Goal: Task Accomplishment & Management: Manage account settings

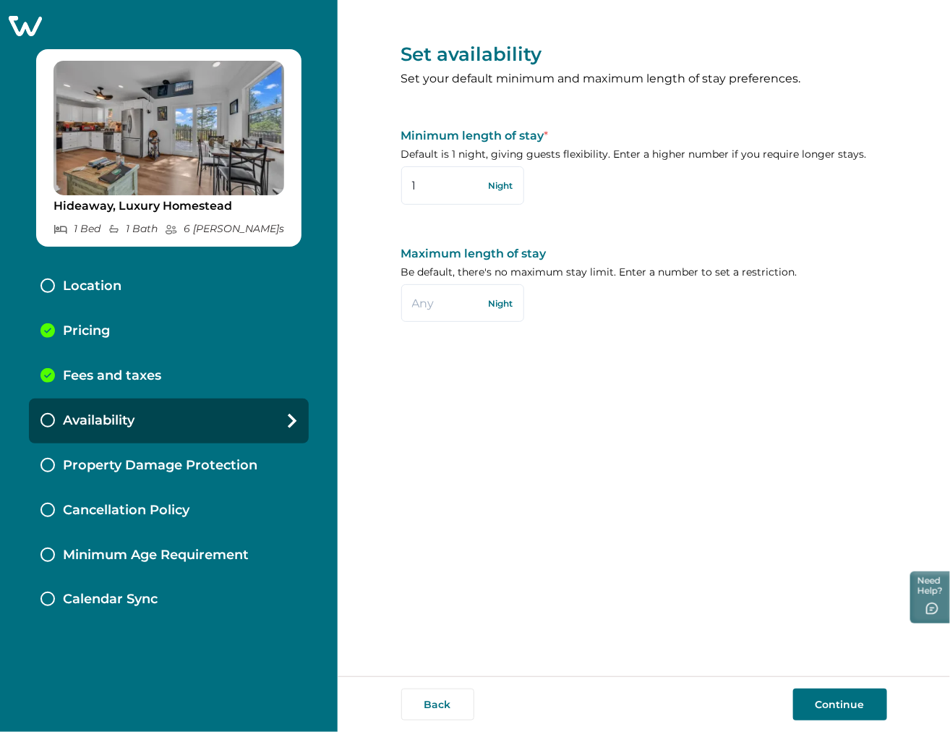
click at [12, 29] on icon at bounding box center [24, 25] width 35 height 22
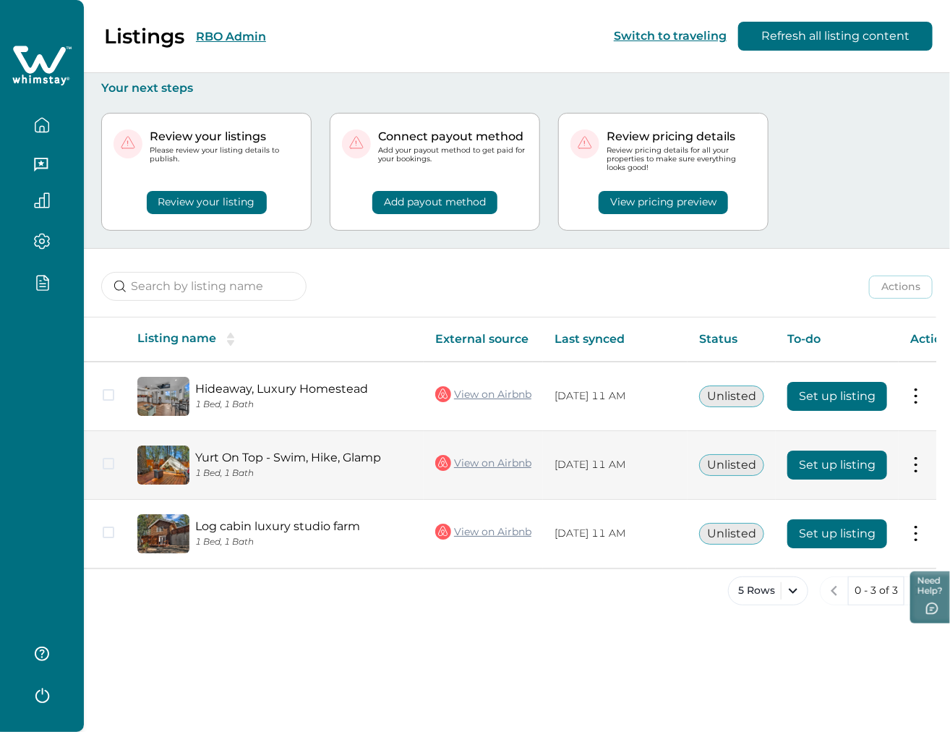
click at [485, 461] on link "View on Airbnb" at bounding box center [483, 462] width 96 height 19
click at [816, 453] on button "Set up listing" at bounding box center [837, 464] width 100 height 29
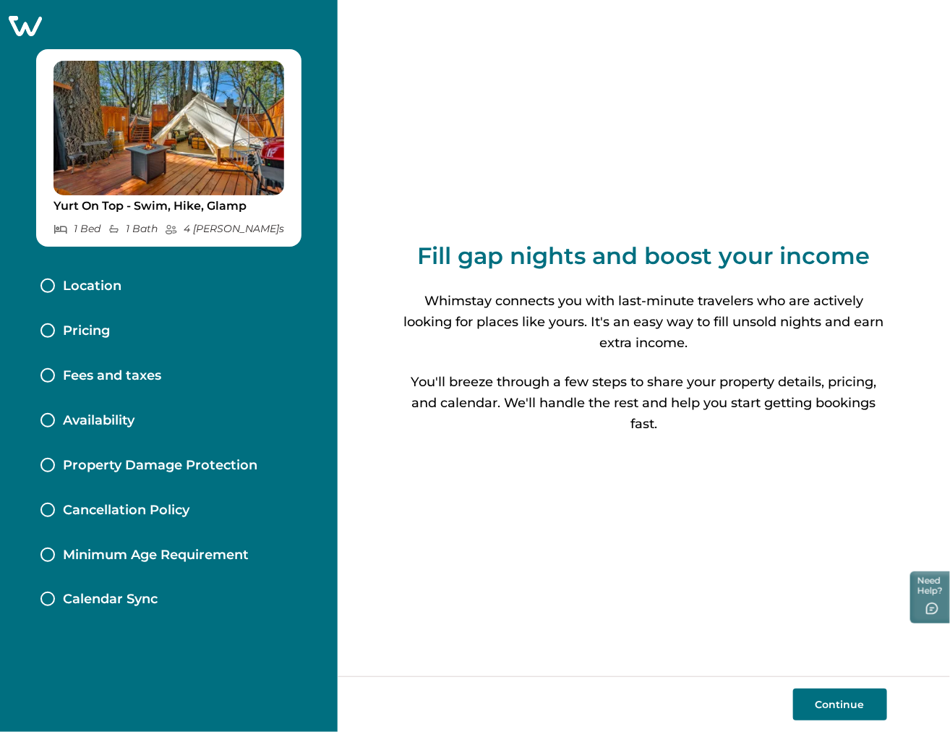
click at [32, 31] on icon at bounding box center [24, 25] width 35 height 22
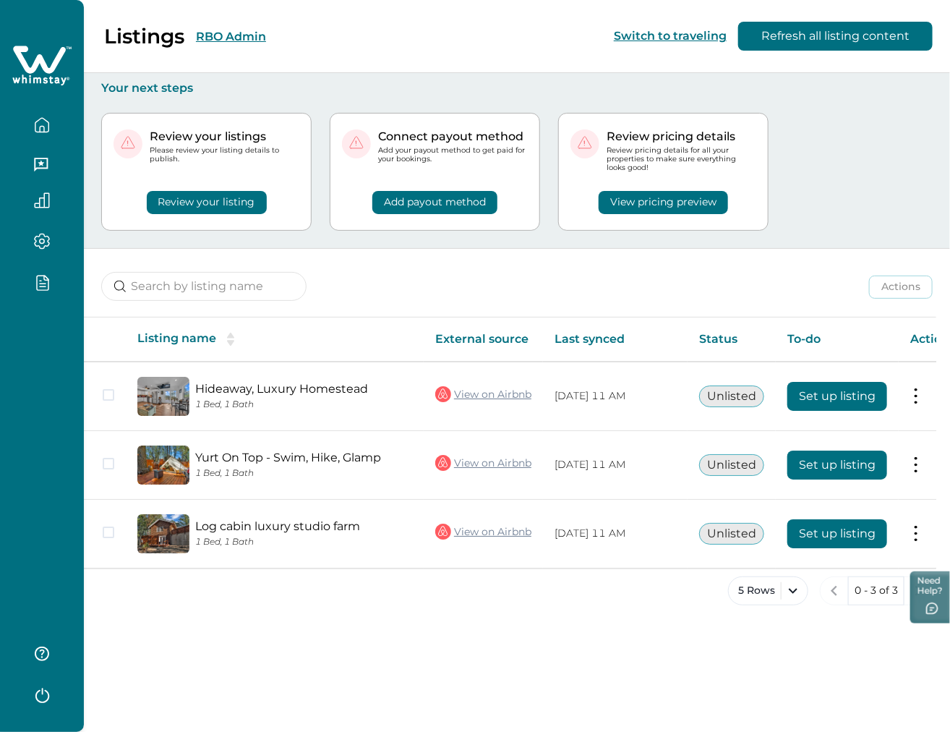
click at [252, 42] on button "RBO Admin" at bounding box center [231, 37] width 70 height 14
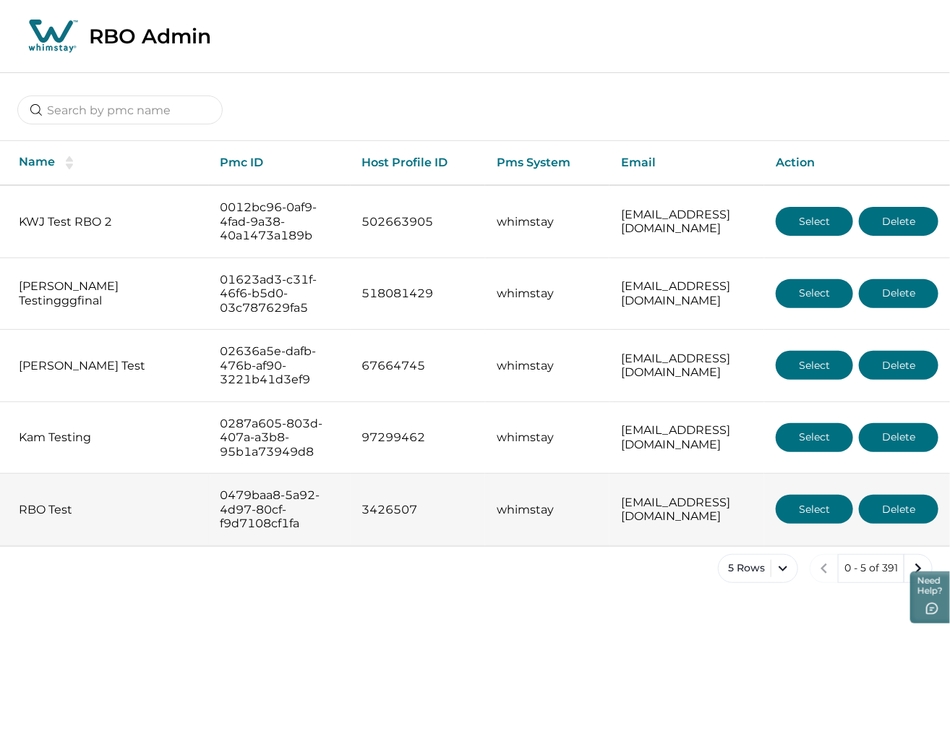
click at [789, 523] on button "Select" at bounding box center [814, 509] width 77 height 29
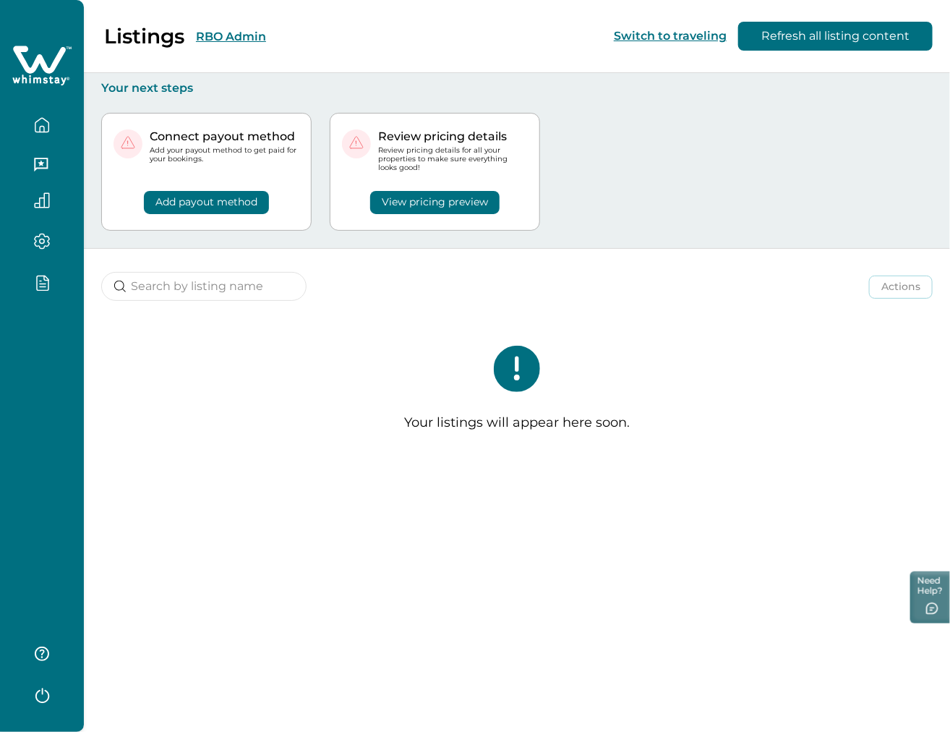
click at [224, 47] on div "Listings RBO Admin" at bounding box center [141, 36] width 249 height 25
click at [228, 34] on button "RBO Admin" at bounding box center [231, 37] width 70 height 14
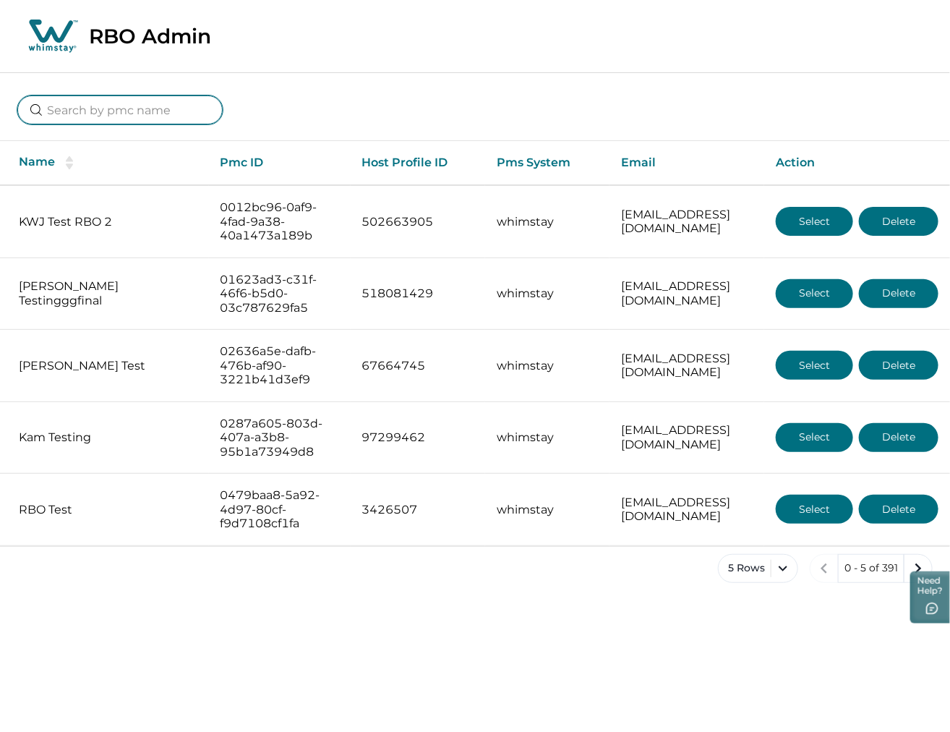
click at [103, 113] on input at bounding box center [119, 109] width 205 height 29
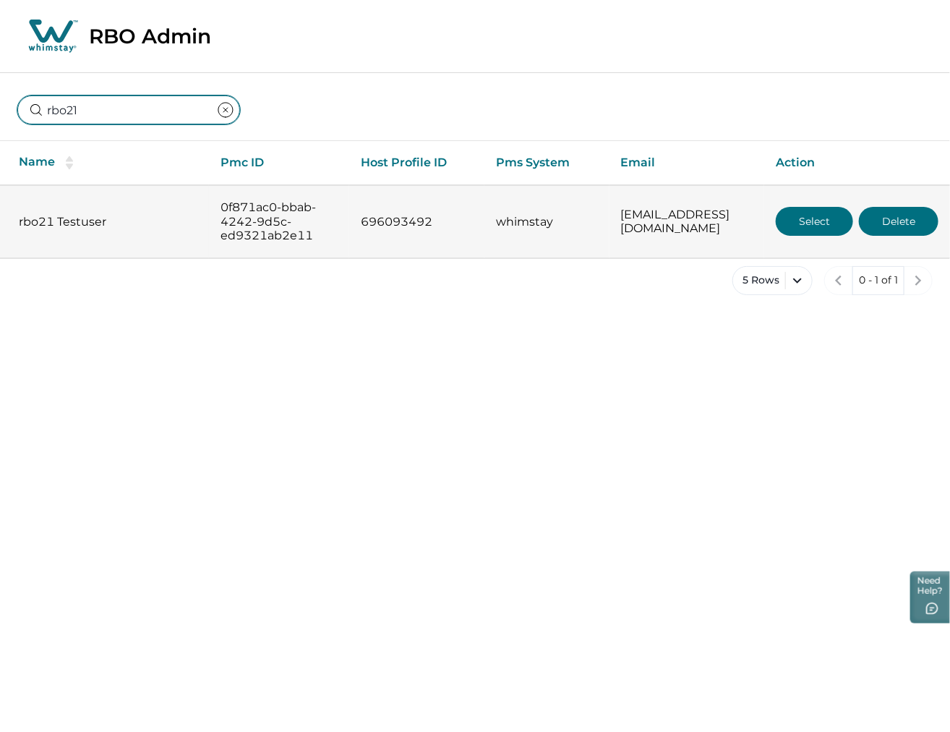
type input "rbo21"
click at [800, 234] on button "Select" at bounding box center [814, 221] width 77 height 29
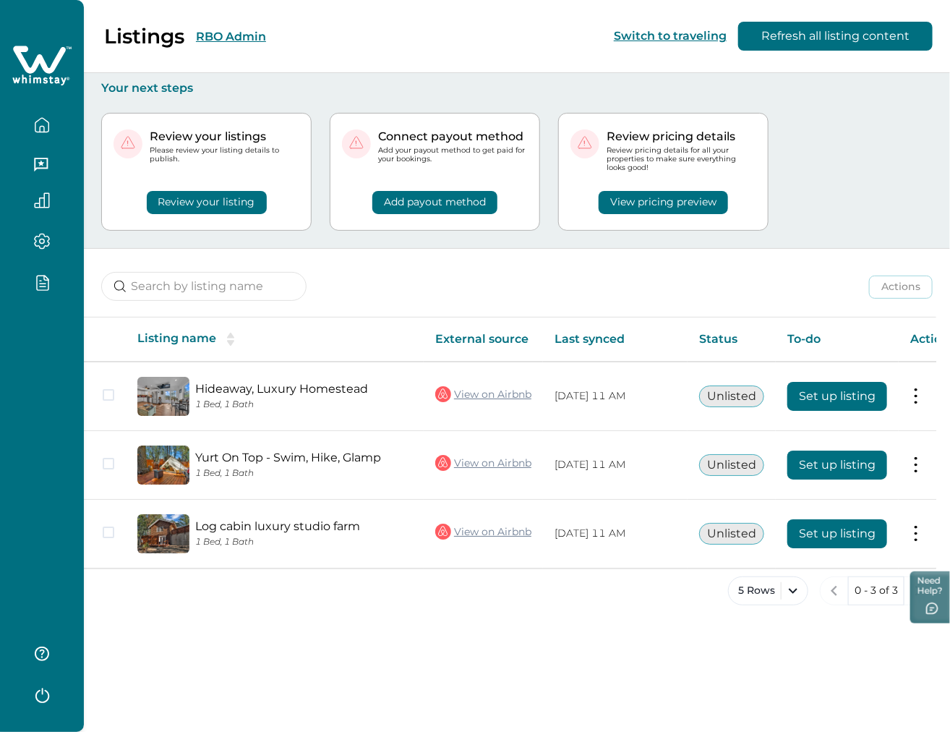
click at [226, 41] on button "RBO Admin" at bounding box center [231, 37] width 70 height 14
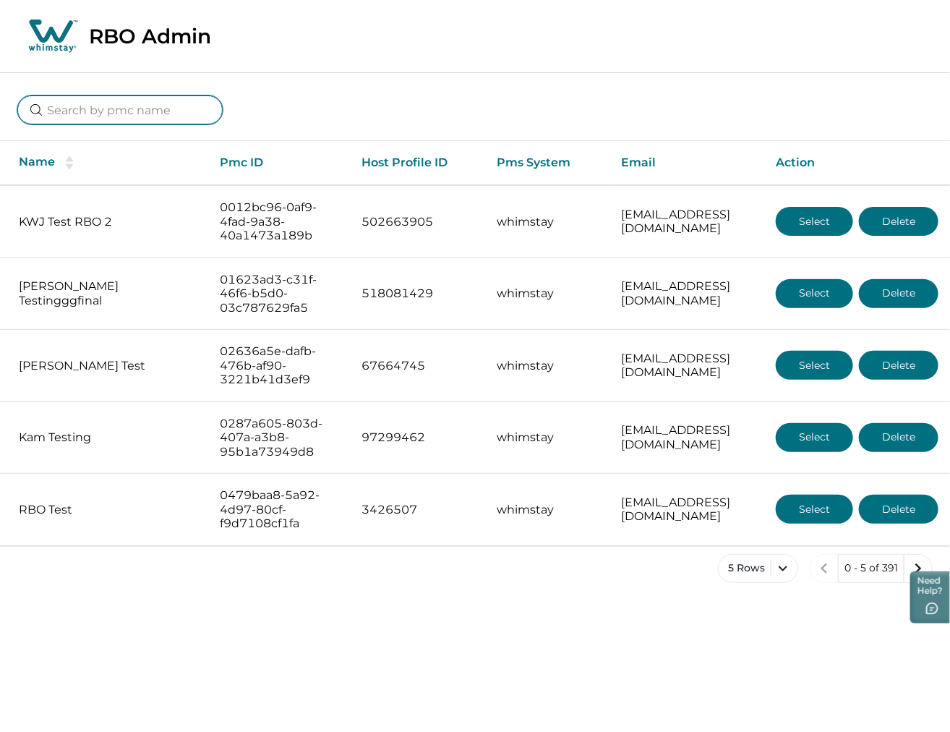
click at [162, 106] on input at bounding box center [119, 109] width 205 height 29
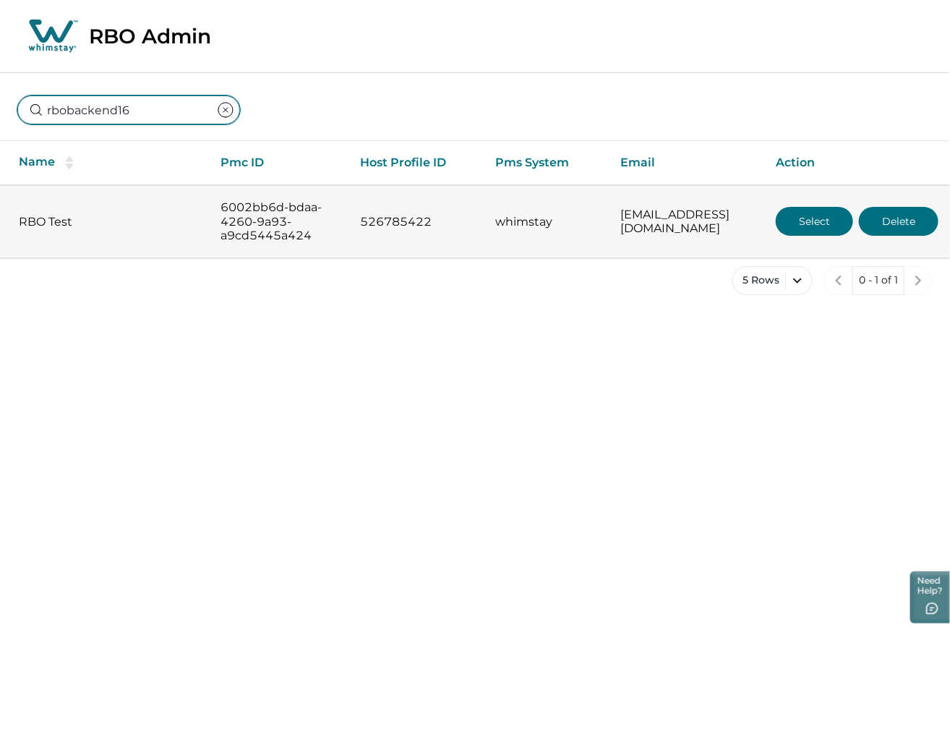
type input "rbobackend16"
click at [783, 220] on button "Select" at bounding box center [814, 221] width 77 height 29
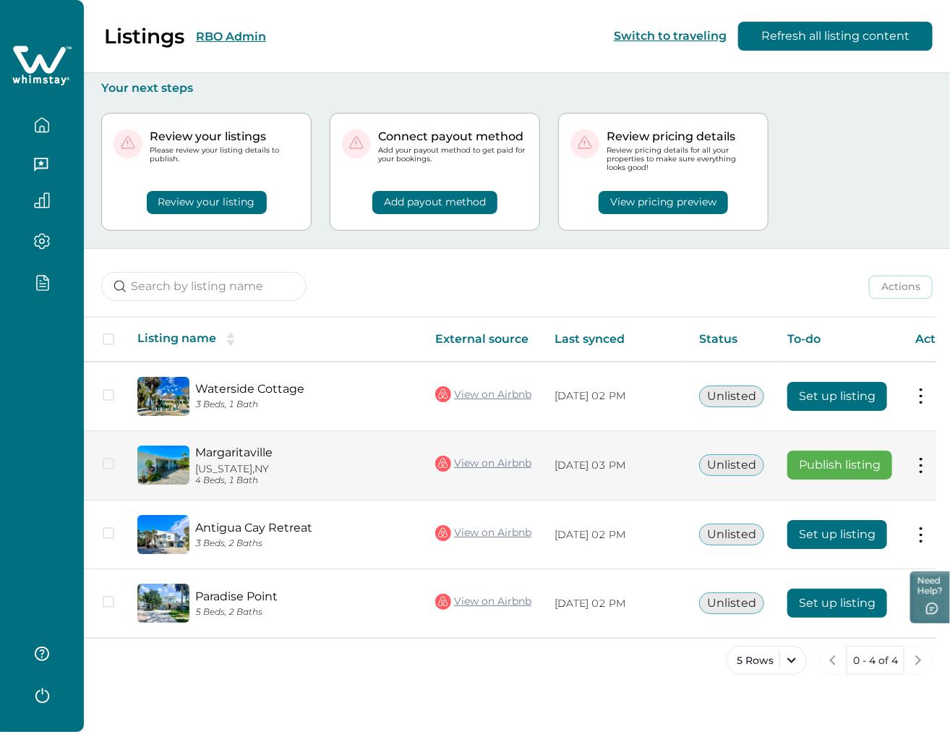
click at [812, 465] on button "Publish listing" at bounding box center [839, 464] width 105 height 29
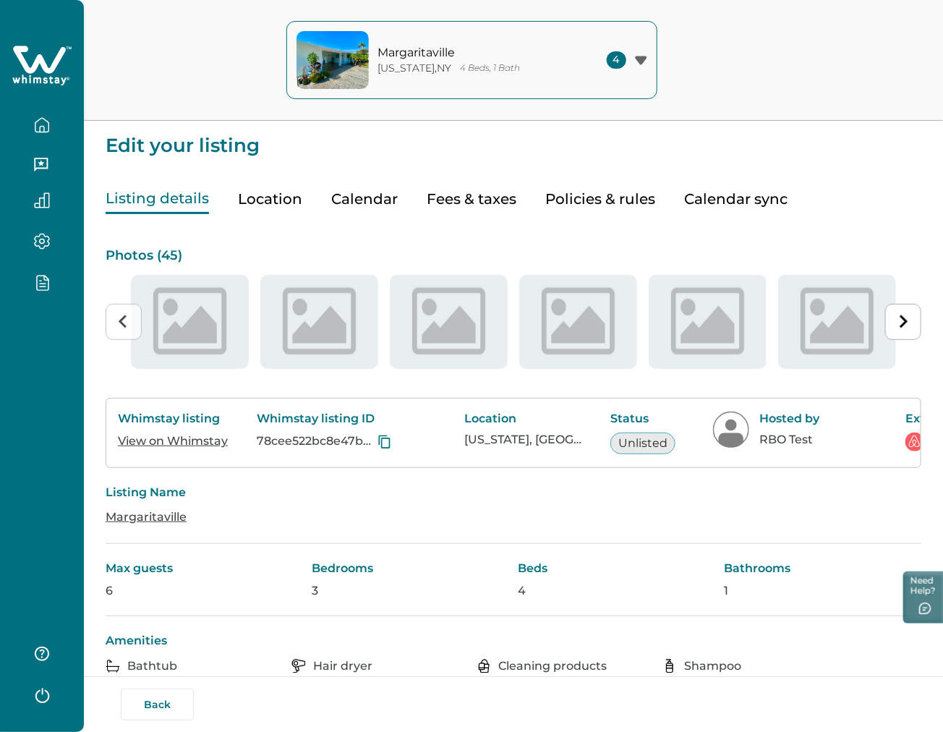
click at [458, 189] on button "Fees & taxes" at bounding box center [472, 199] width 90 height 30
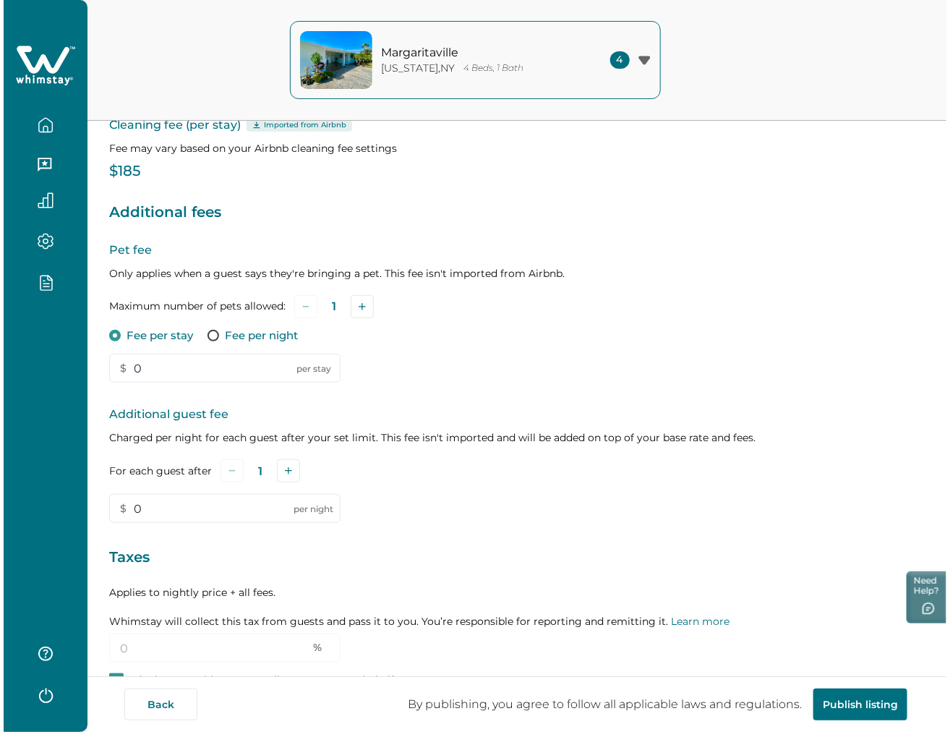
scroll to position [247, 0]
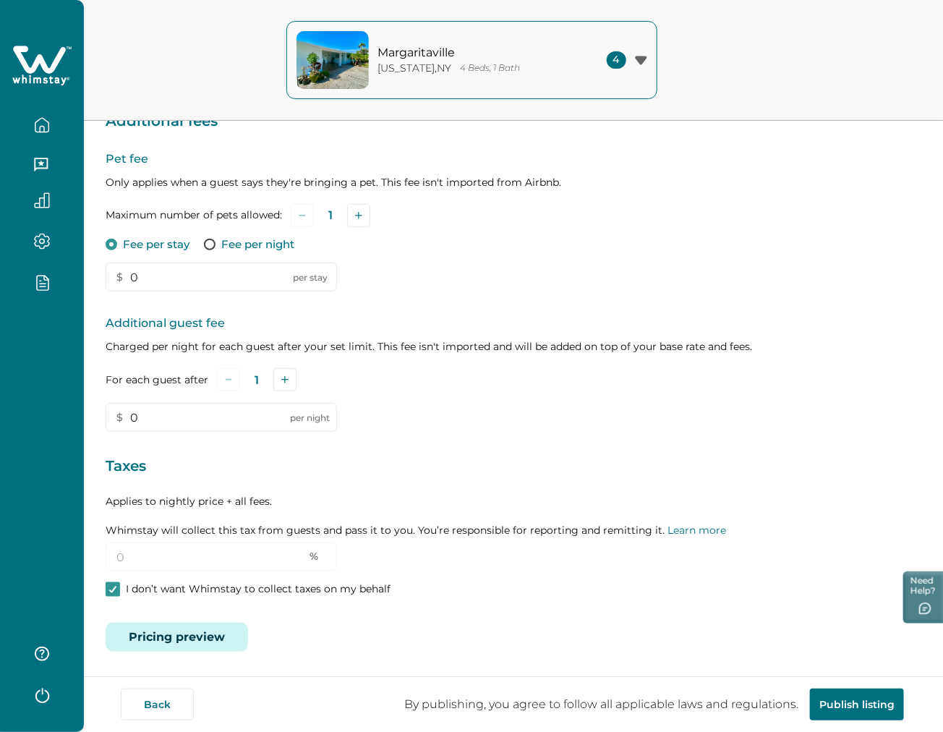
click at [193, 633] on button "Pricing preview" at bounding box center [177, 637] width 142 height 29
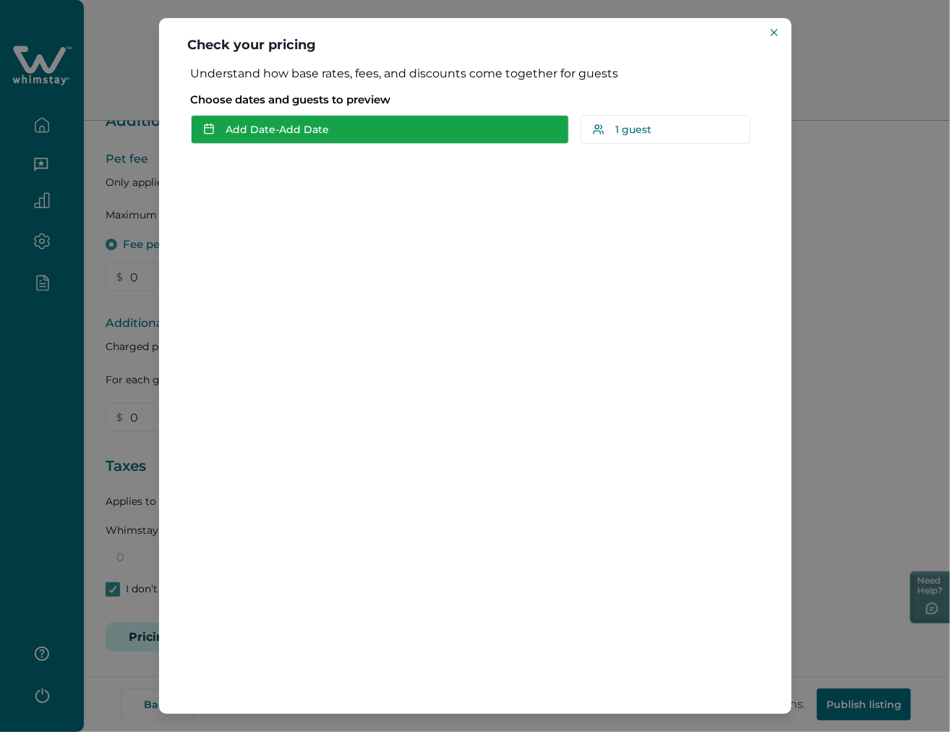
click at [367, 127] on button "Add Date - Add Date" at bounding box center [380, 129] width 378 height 29
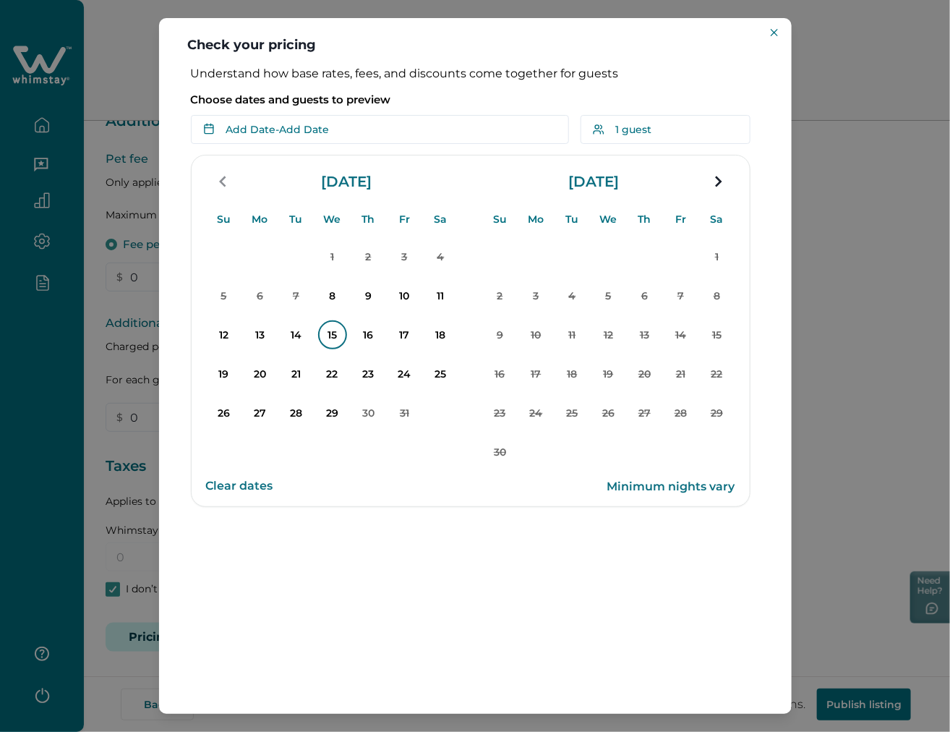
click at [334, 348] on p "15" at bounding box center [332, 334] width 29 height 29
click at [444, 336] on p "18" at bounding box center [441, 334] width 29 height 29
